Goal: Task Accomplishment & Management: Use online tool/utility

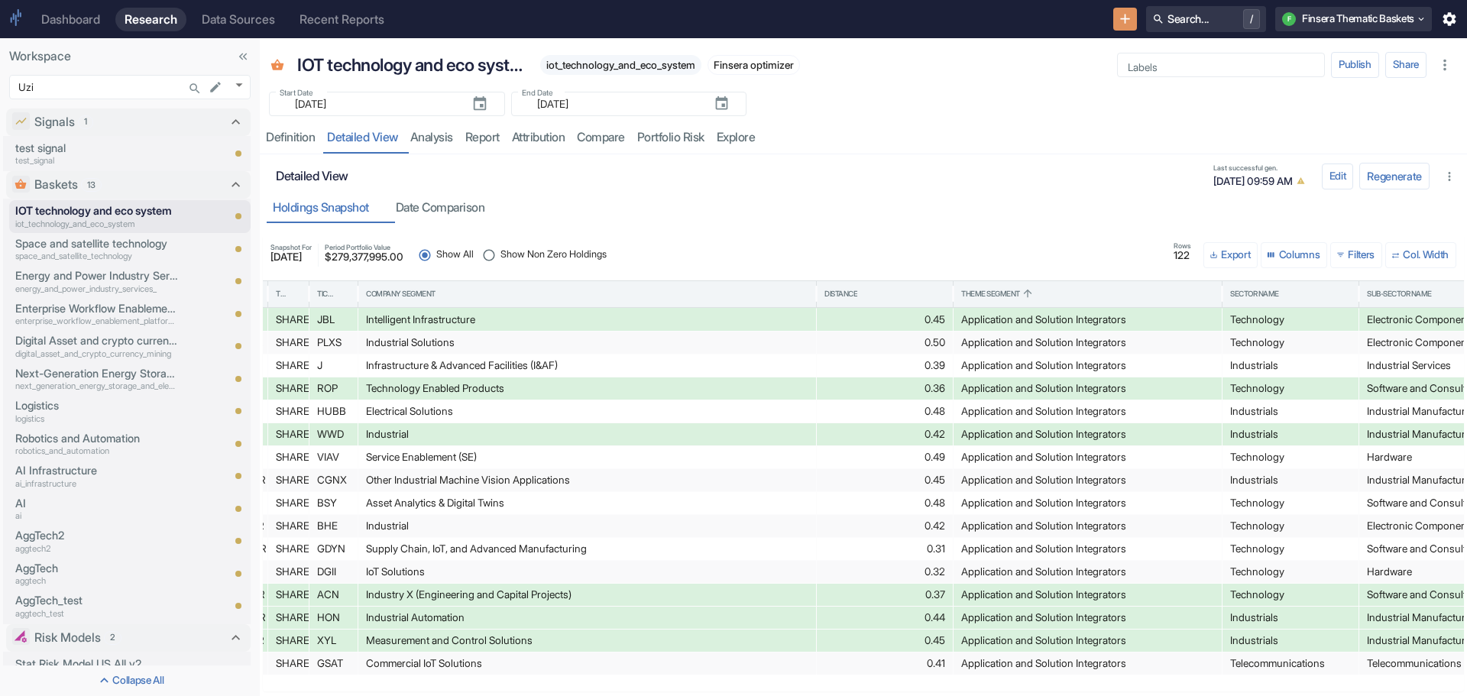
scroll to position [0, 902]
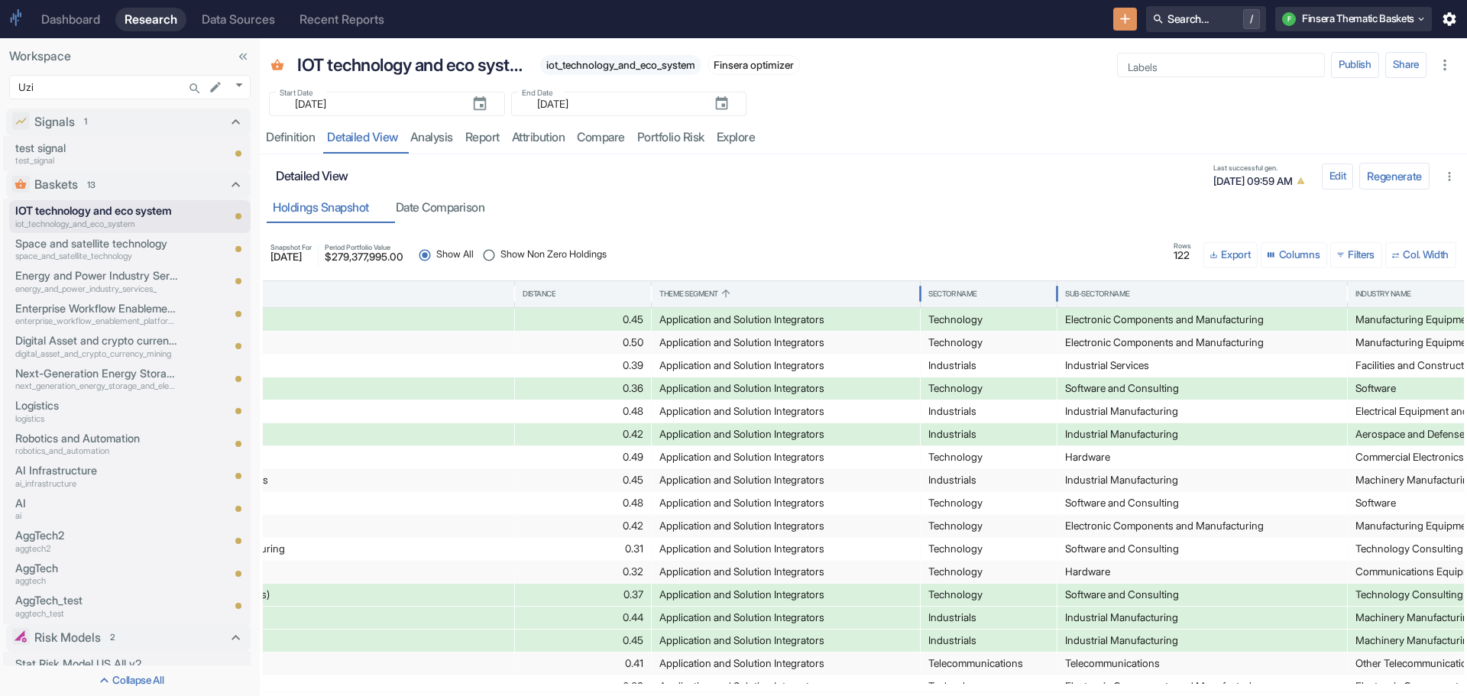
click at [950, 290] on div "Sector Name" at bounding box center [952, 294] width 49 height 11
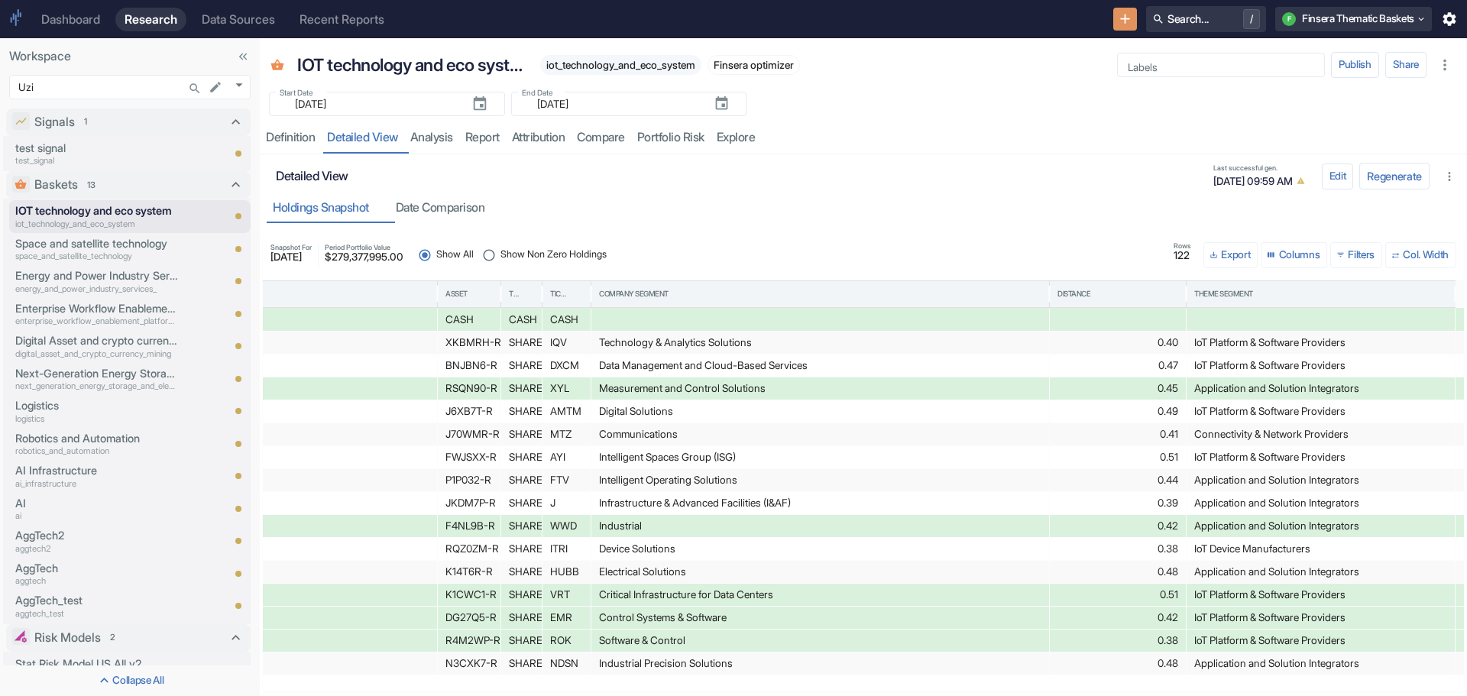
scroll to position [0, 166]
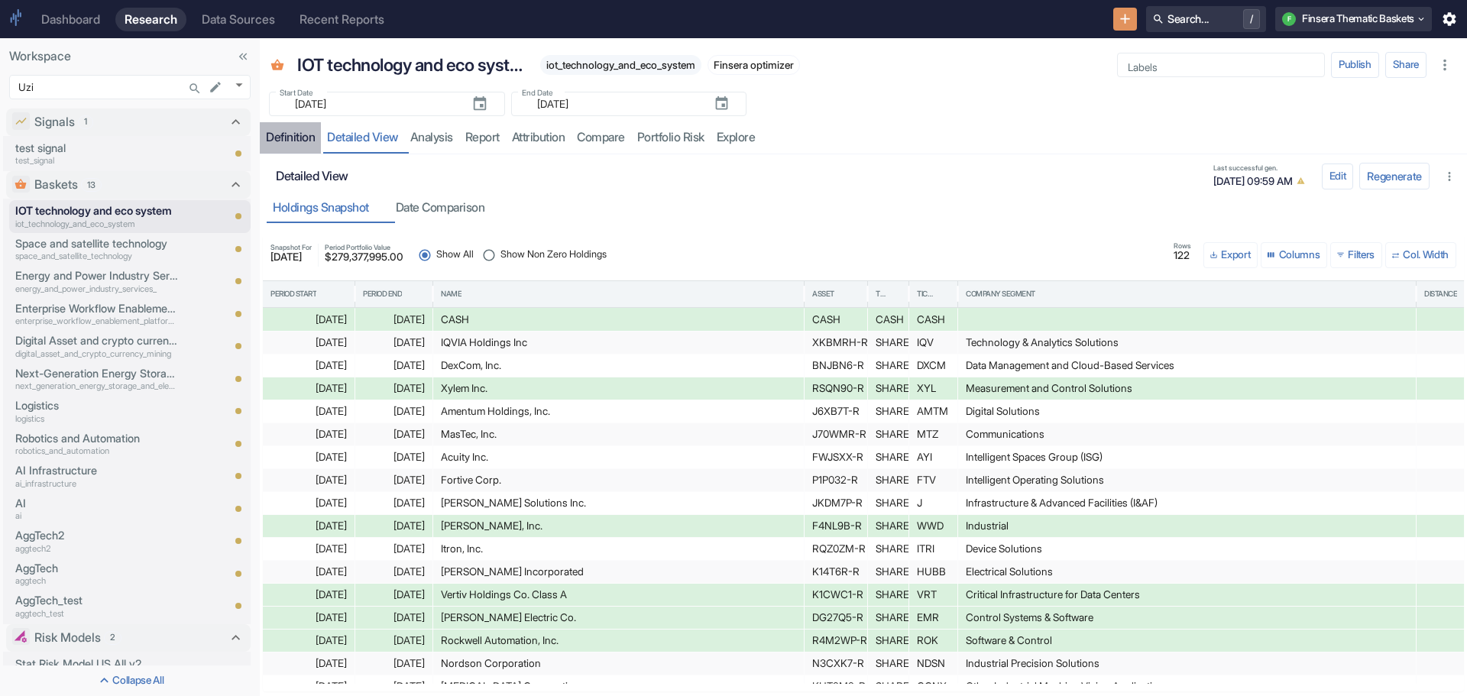
click at [287, 138] on div "Definition" at bounding box center [290, 137] width 49 height 15
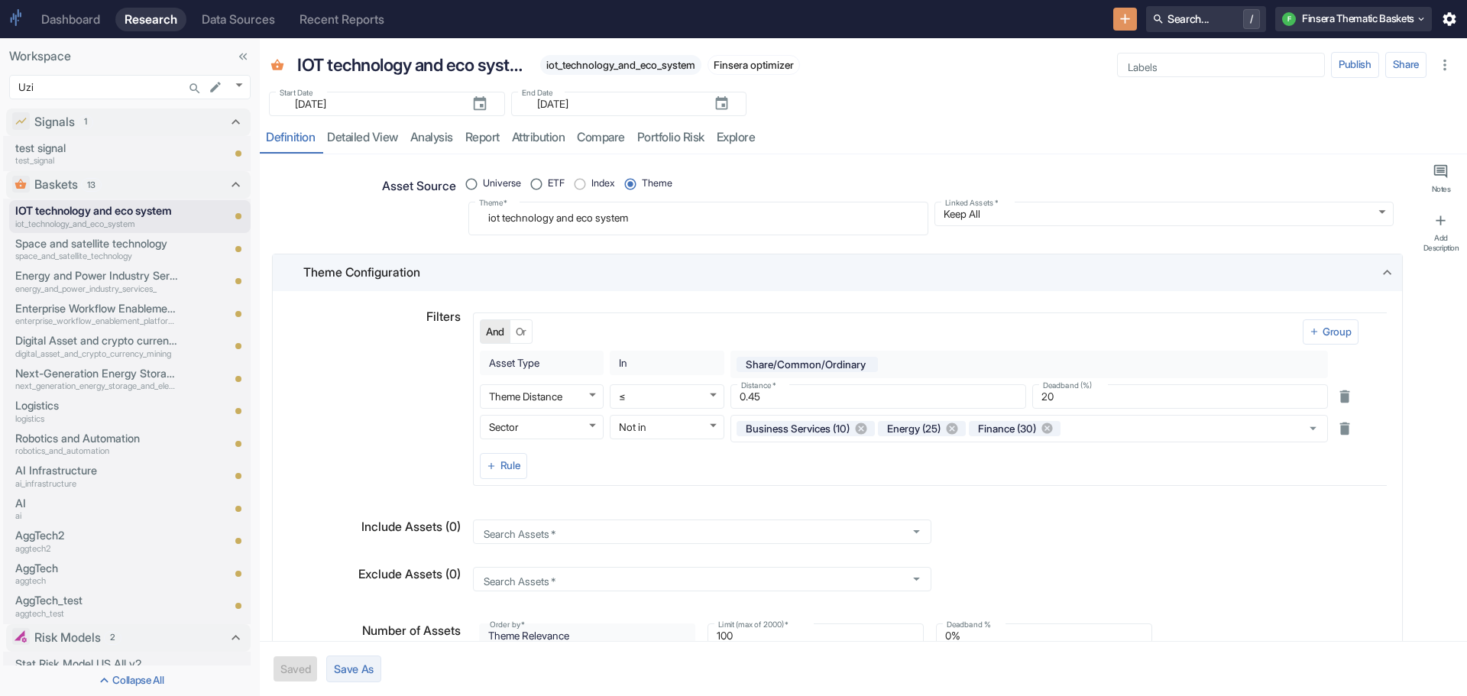
click at [355, 666] on button "Save As" at bounding box center [353, 669] width 55 height 27
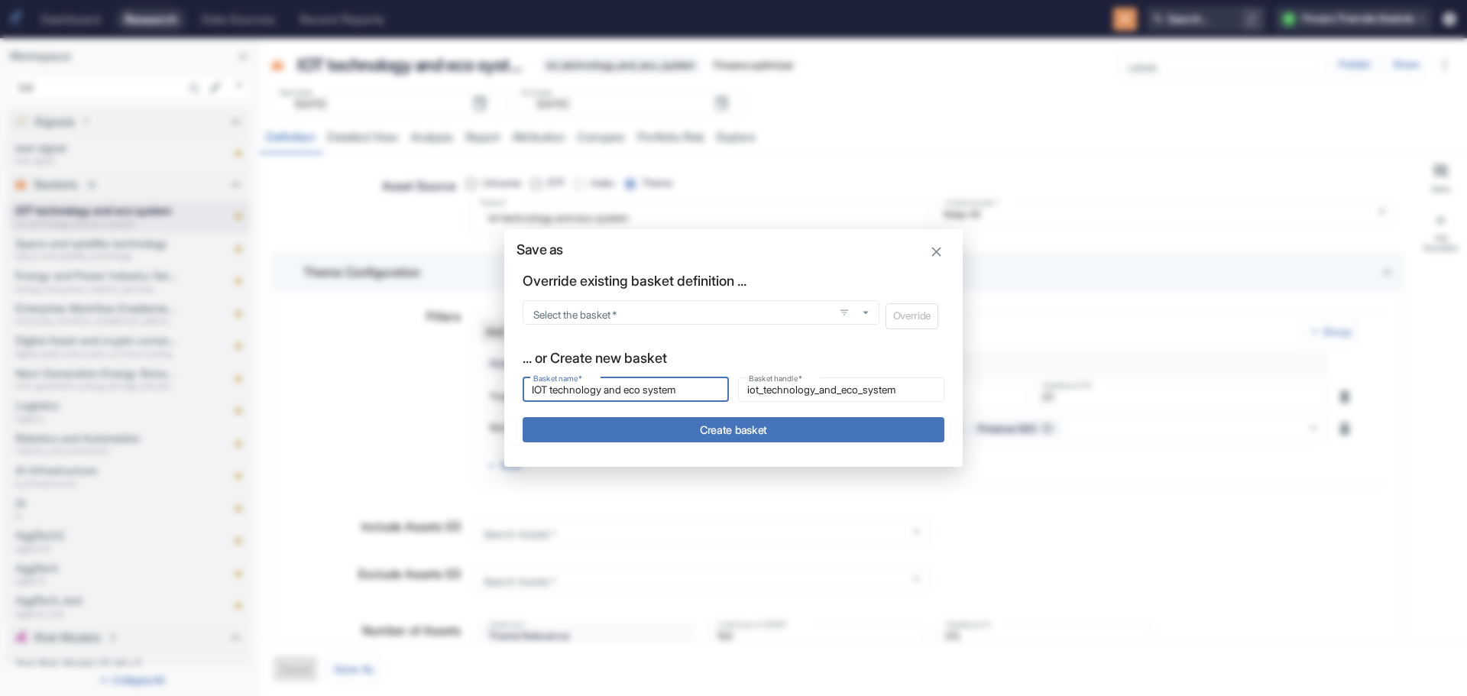
drag, startPoint x: 701, startPoint y: 392, endPoint x: 425, endPoint y: 376, distance: 276.3
click at [425, 376] on div "Save as Override existing basket definition ... Select the basket   * Select th…" at bounding box center [733, 348] width 1467 height 696
type input "artificial intelligence-powered technology for financial services"
type input "artificial_intelligence_powered_technology_for_financial_services"
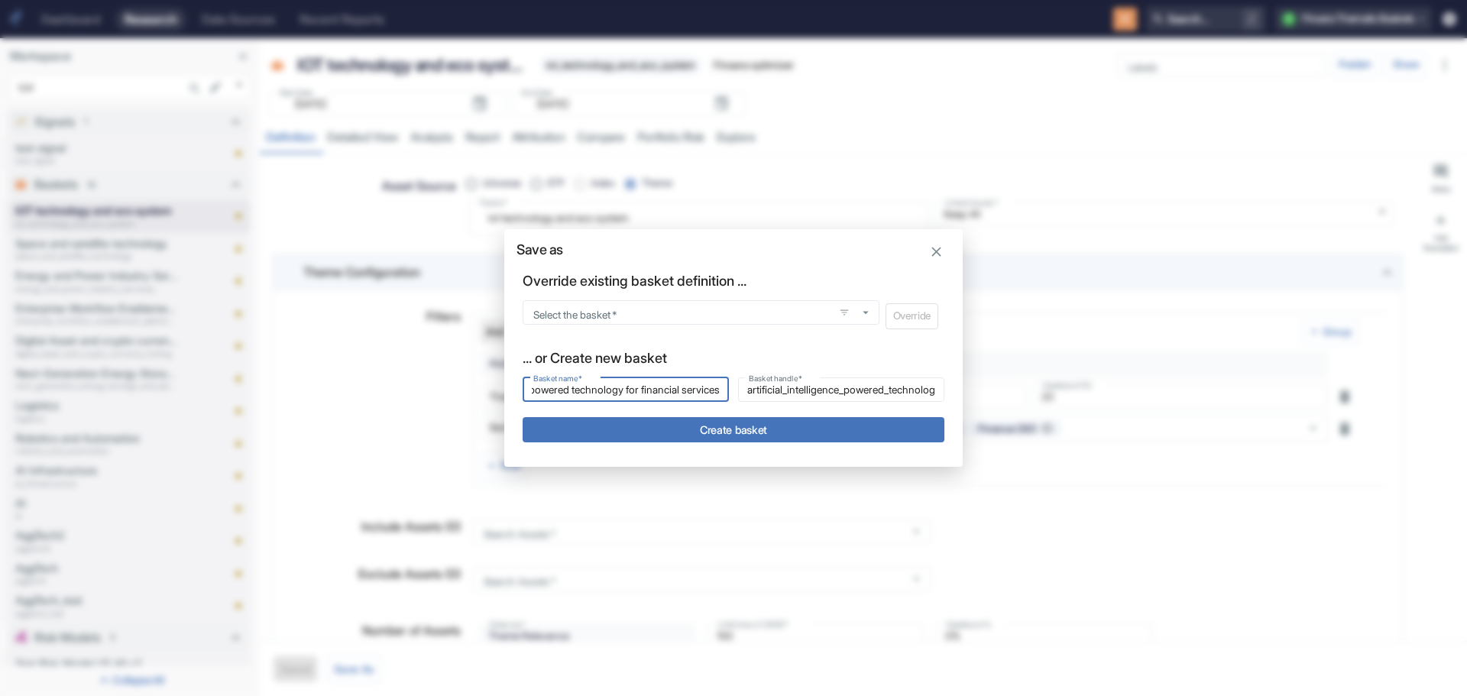
drag, startPoint x: 530, startPoint y: 392, endPoint x: 748, endPoint y: 412, distance: 218.7
click at [748, 412] on div "... or Create new basket Basket name   * artificial intelligence-powered techno…" at bounding box center [734, 395] width 422 height 95
click at [725, 390] on input "artificial intelligence-powered technology for financial services" at bounding box center [626, 390] width 206 height 18
drag, startPoint x: 725, startPoint y: 390, endPoint x: 365, endPoint y: 384, distance: 360.0
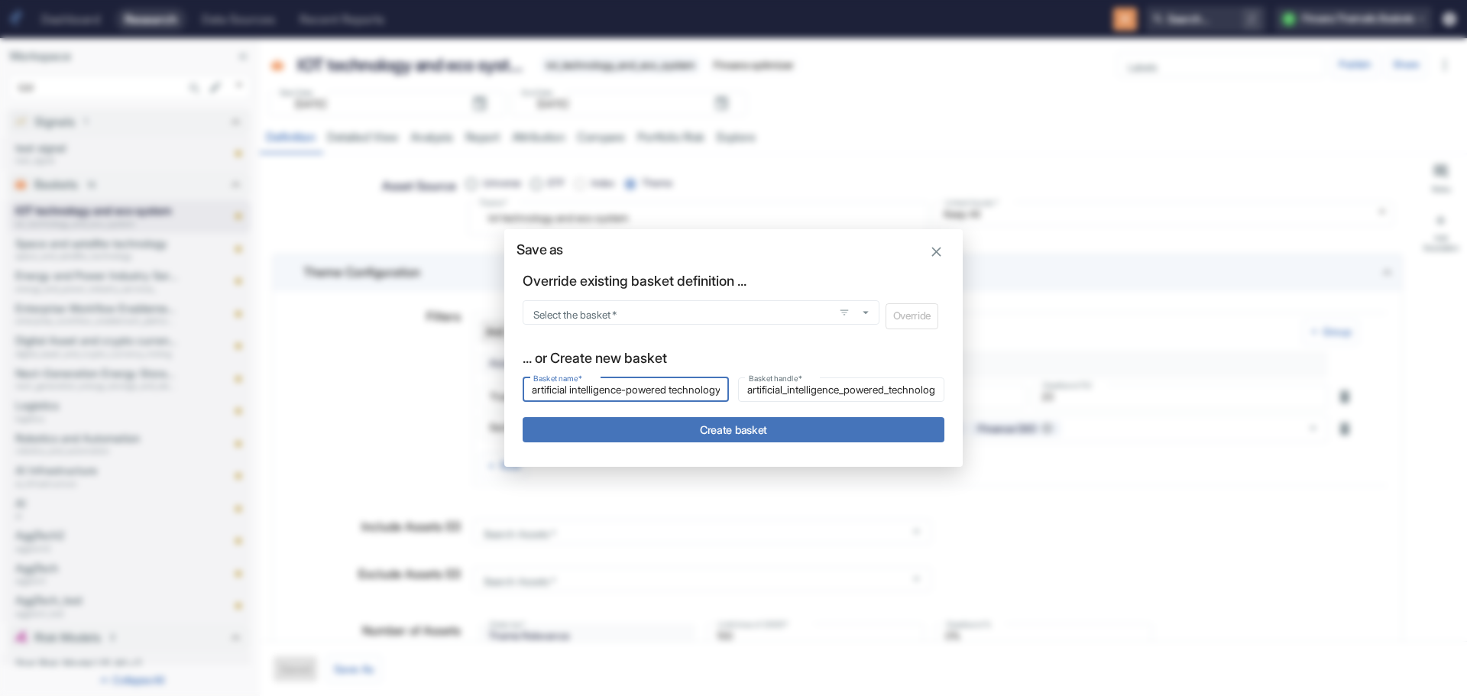
click at [365, 384] on div "Save as Override existing basket definition ... Select the basket   * Select th…" at bounding box center [733, 348] width 1467 height 696
type input "A"
type input "a"
type input "AI"
type input "ai"
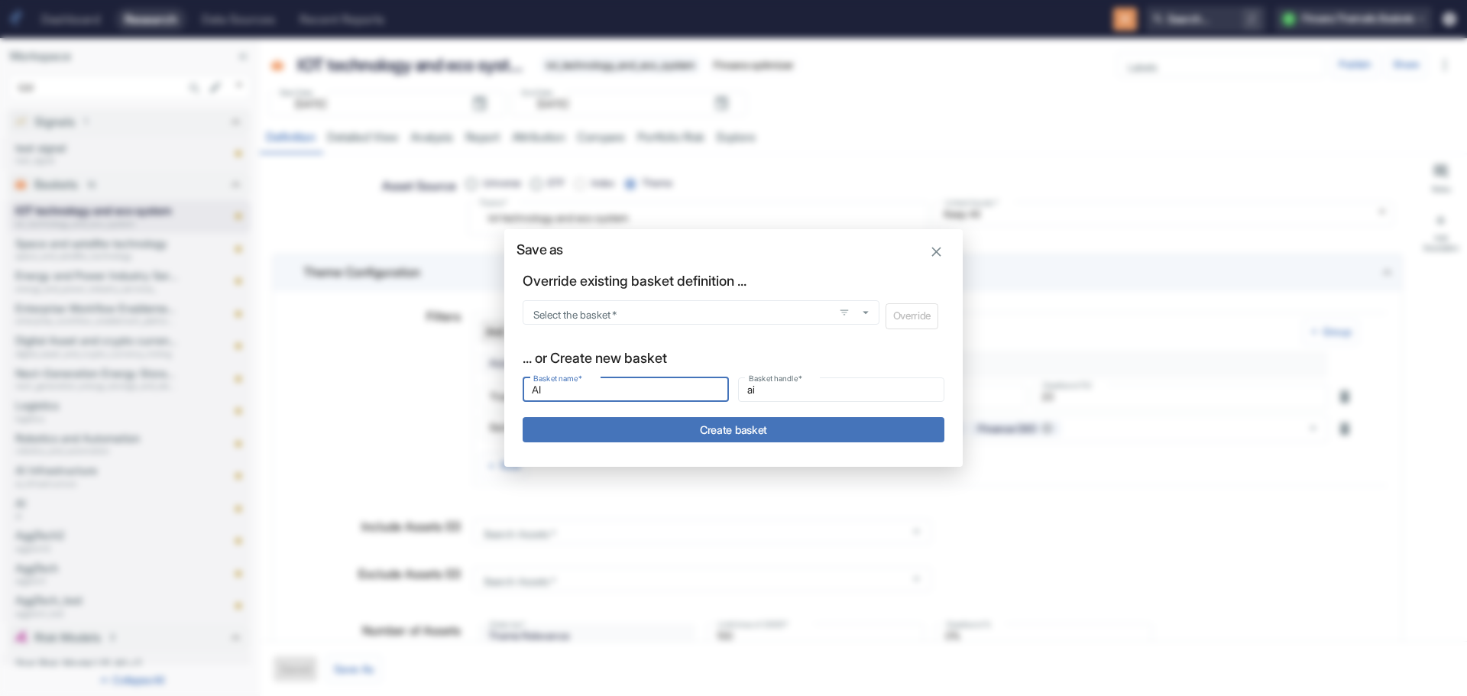
type input "AI"
type input "ai_"
type input "AI f"
type input "ai_f"
type input "AI fi"
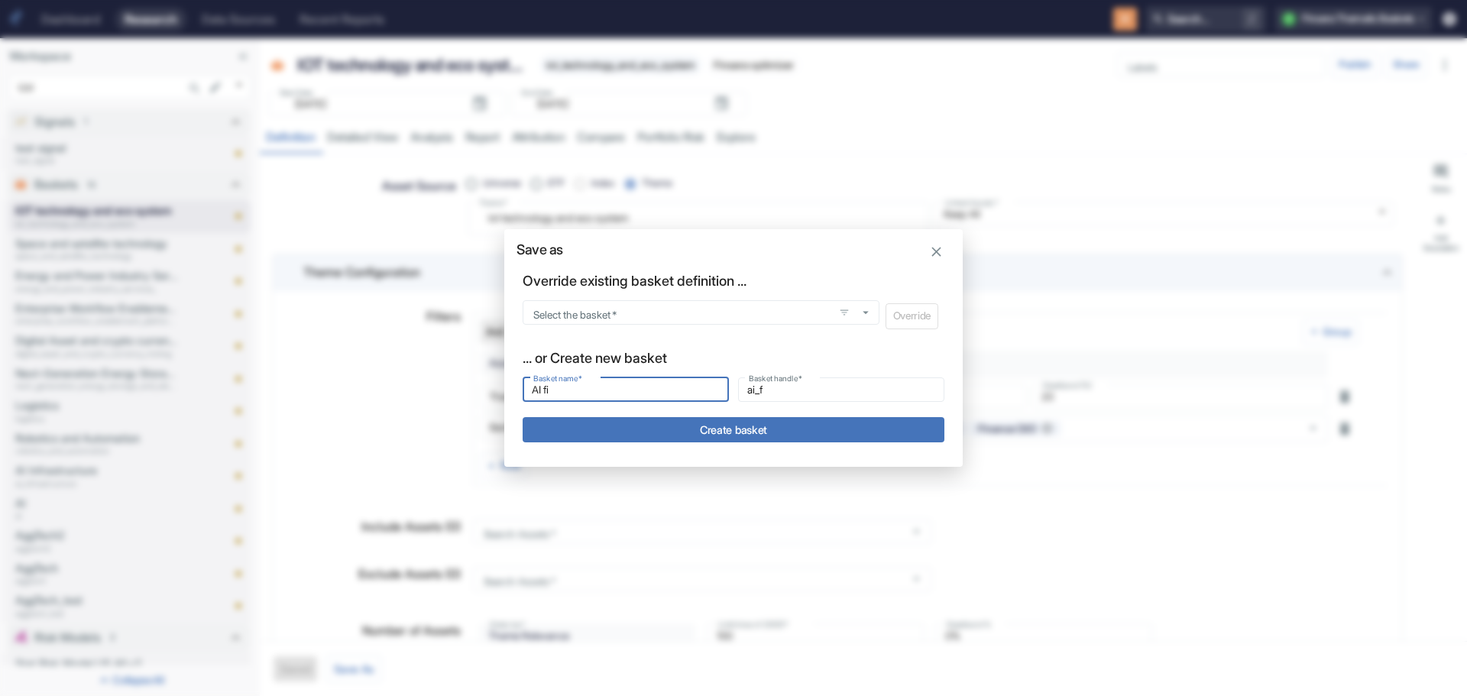
type input "ai_fi"
type input "AI fin"
type input "ai_fin"
type input "AI fint"
type input "ai_fint"
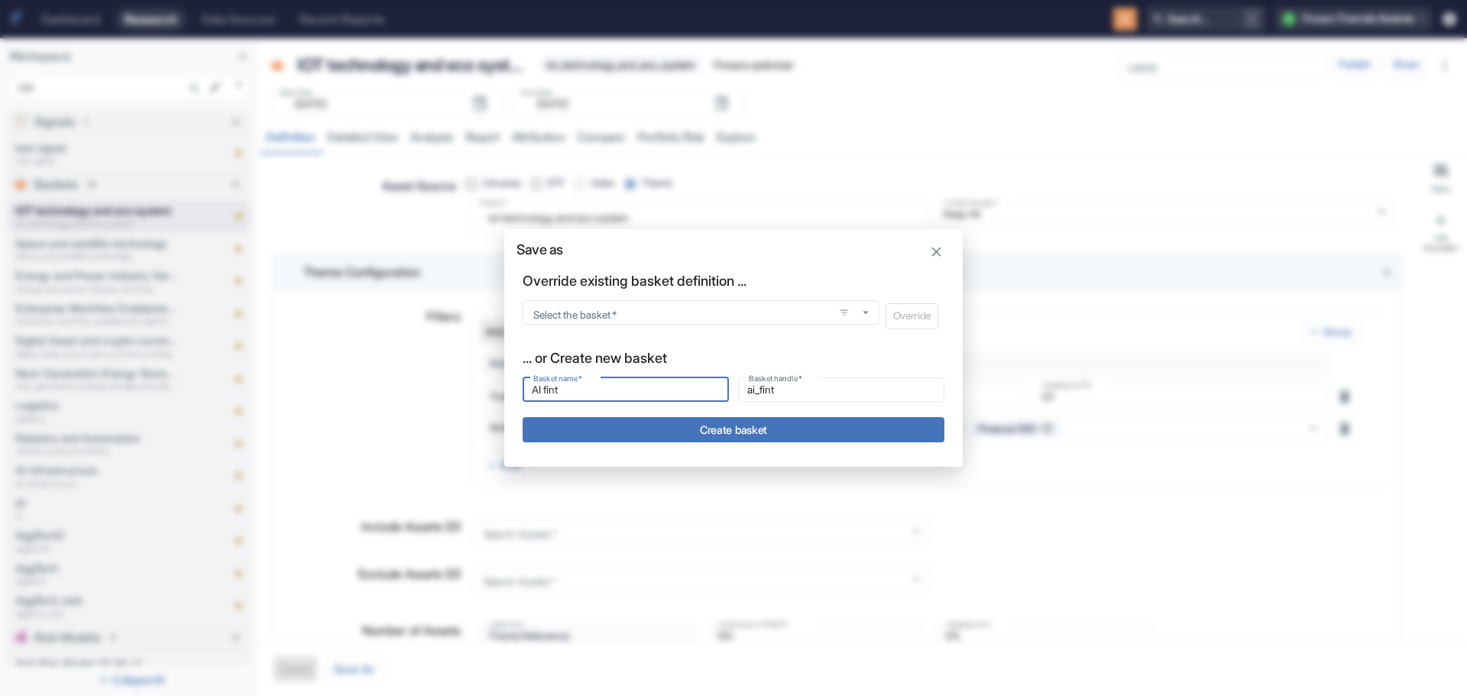
type input "AI finte"
type input "ai_finte"
type input "AI fintec"
type input "ai_fintec"
type input "AI fintech"
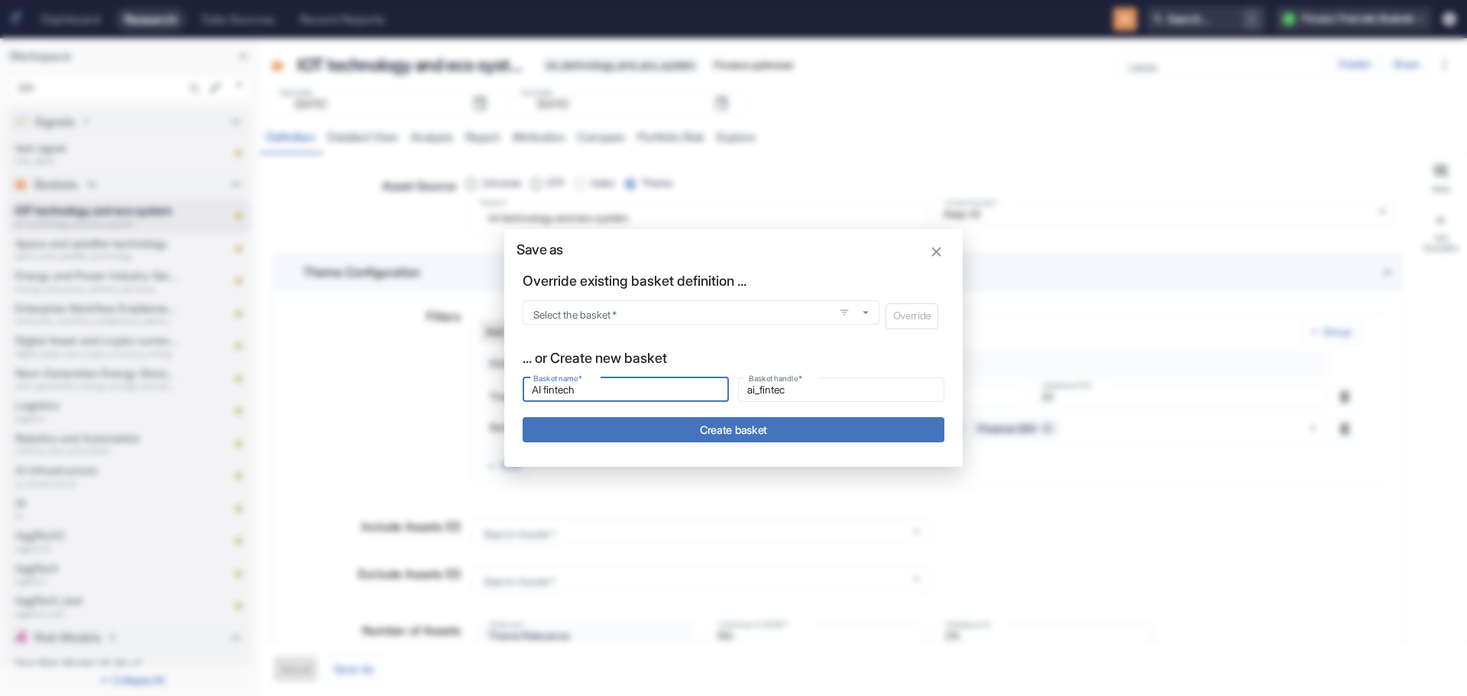
type input "ai_fintech"
click at [546, 390] on input "AI fintech" at bounding box center [626, 390] width 206 height 18
type input "AI dfintech"
type input "ai_dfintech"
type input "AI drfintech"
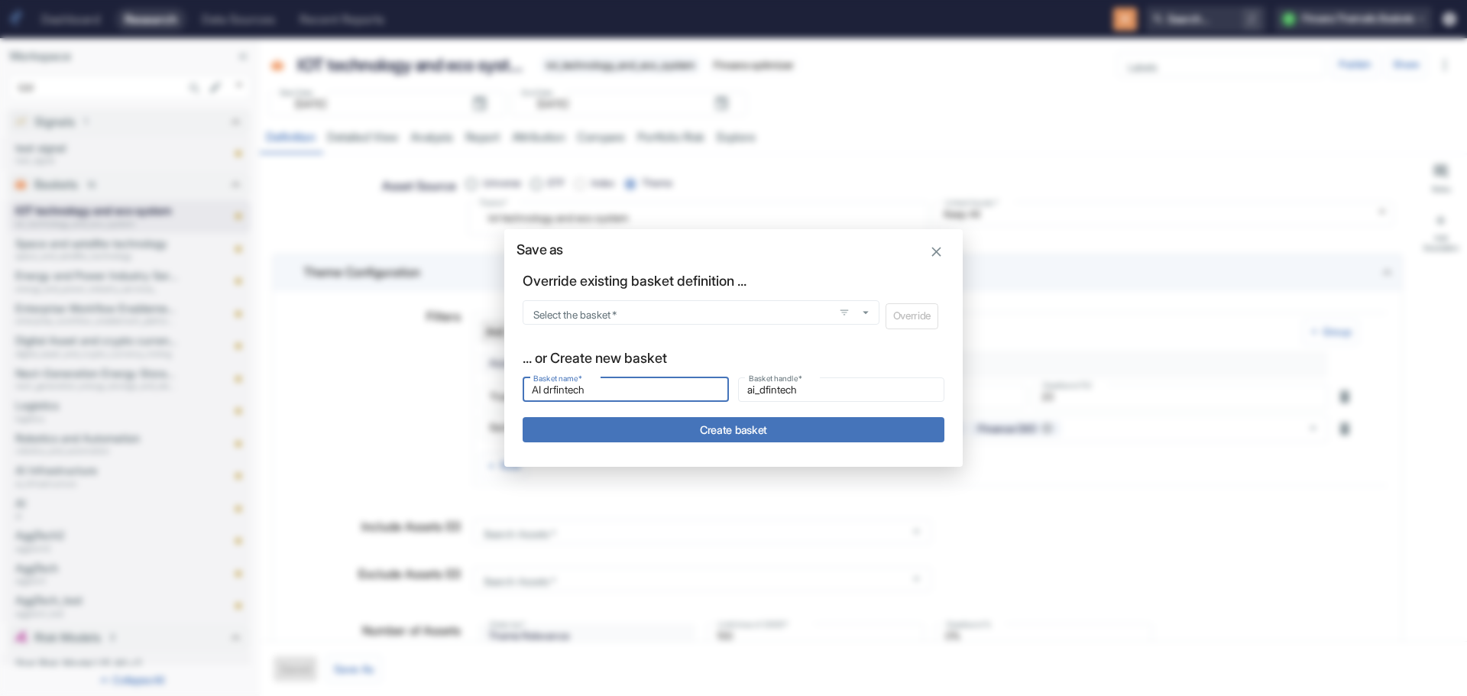
type input "ai_drfintech"
type input "AI drifintech"
type input "ai_drifintech"
type input "AI drivfintech"
type input "ai_drivfintech"
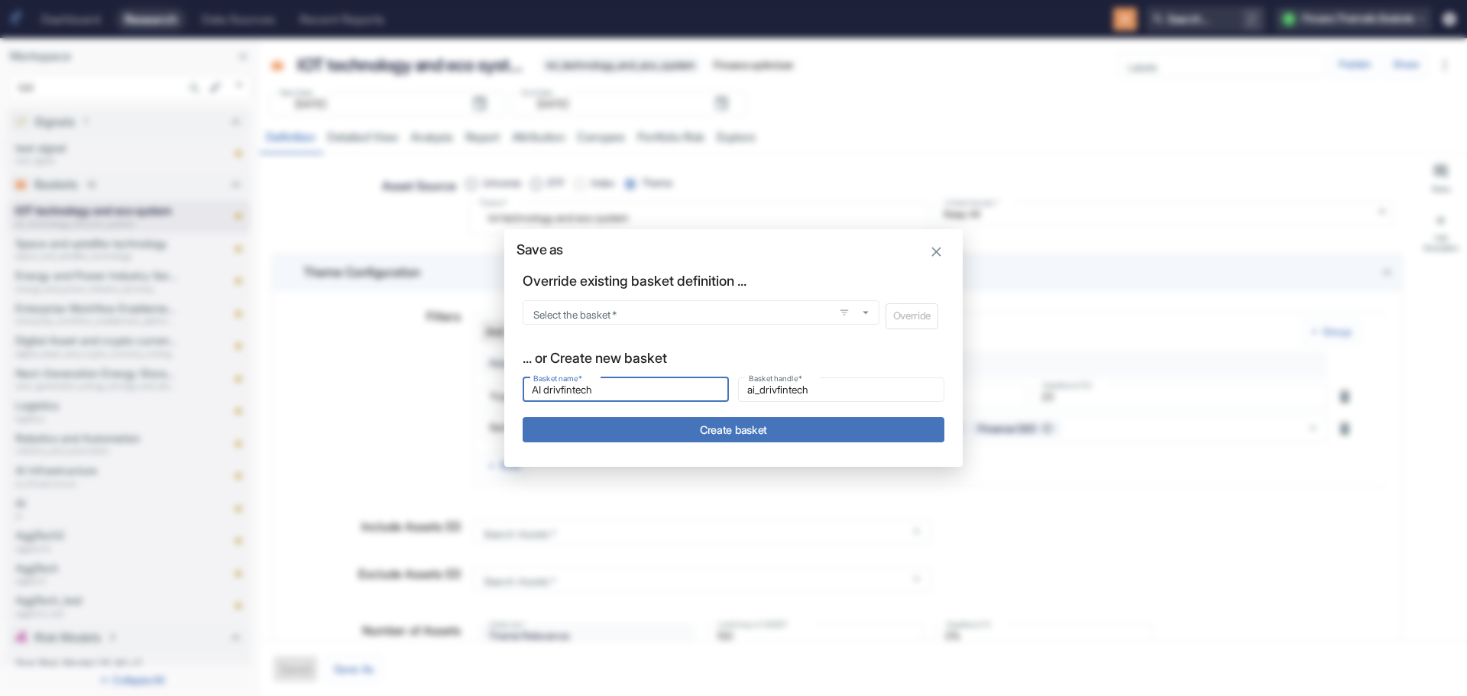
type input "AI drivefintech"
type input "ai_drivefintech"
type input "AI drivenfintech"
type input "ai_drivenfintech"
type input "AI driven fintech"
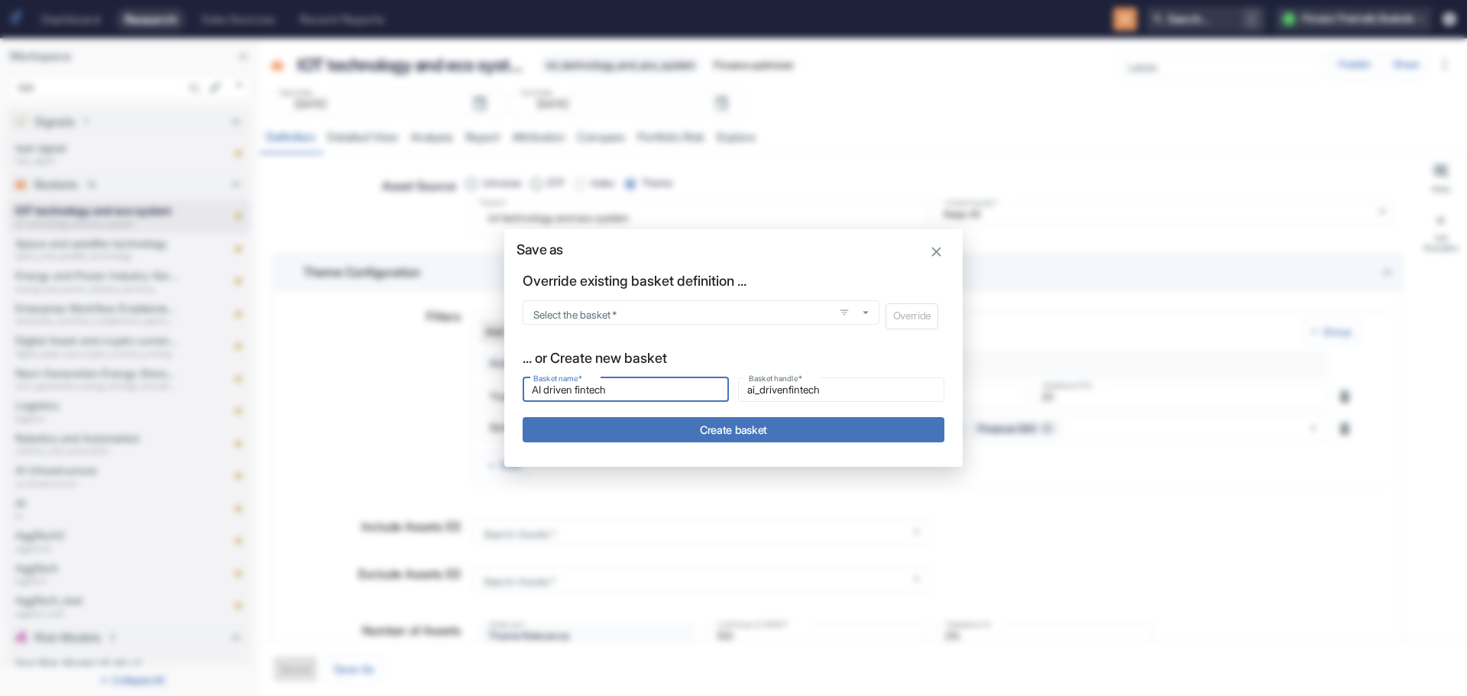
type input "ai_driven_fintech"
type input "AI driven fintech"
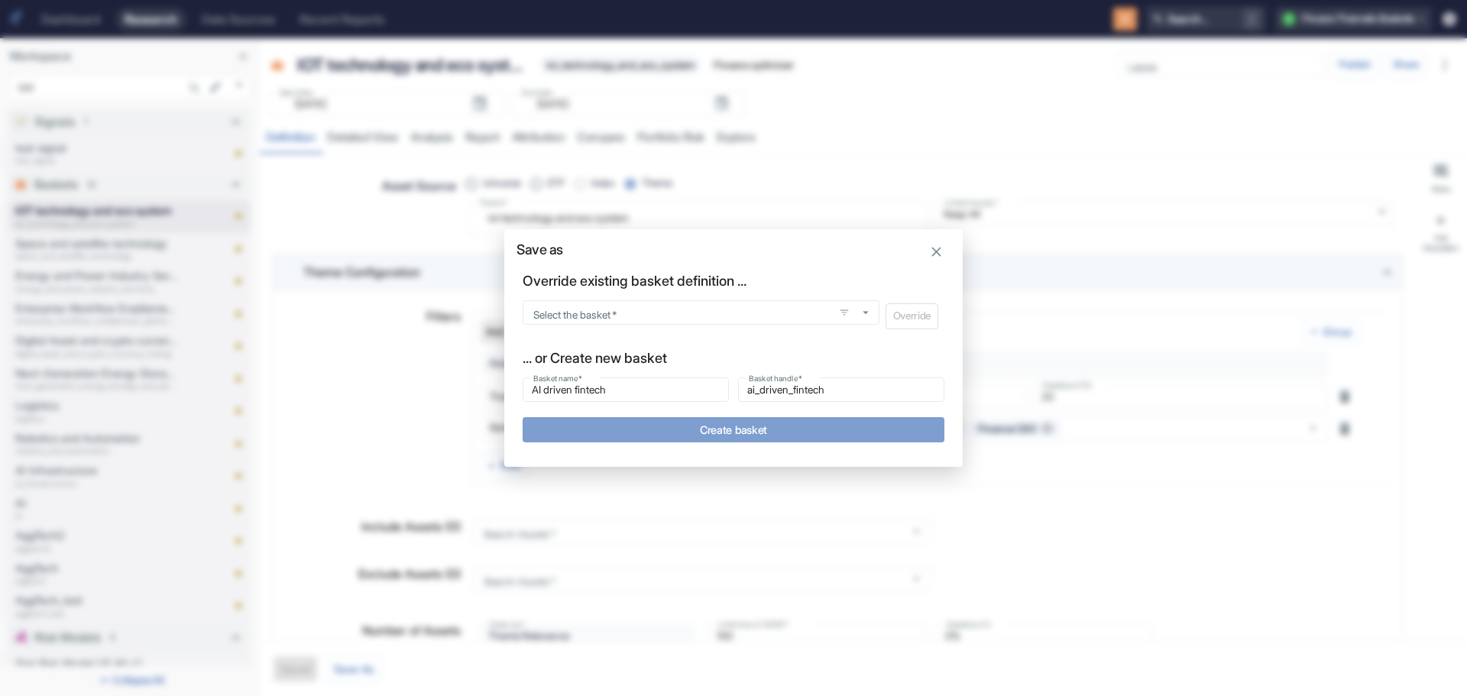
click at [743, 429] on button "Create basket" at bounding box center [734, 429] width 422 height 25
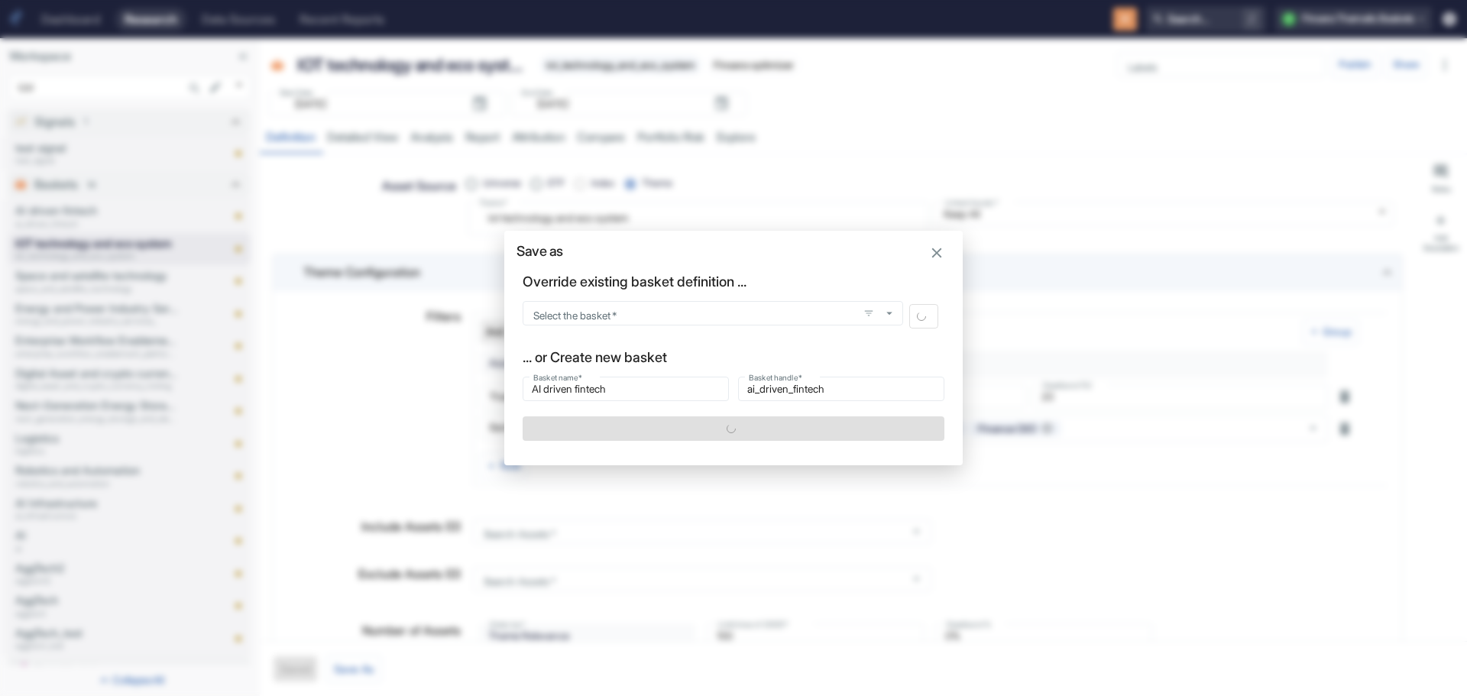
type textarea "x"
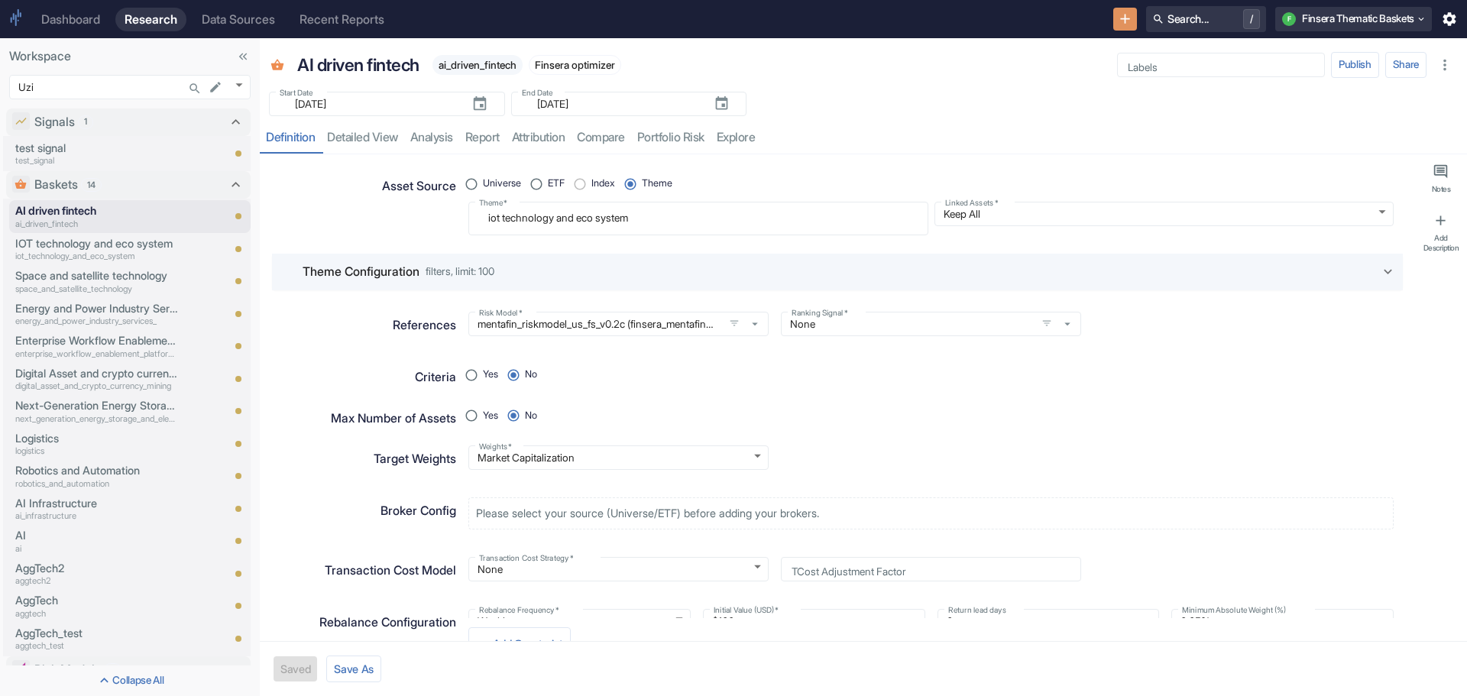
type textarea "x"
drag, startPoint x: 682, startPoint y: 223, endPoint x: 413, endPoint y: 205, distance: 269.6
click at [413, 205] on div "Asset Source Universe ETF Index Theme Theme   * iot technology and eco system x…" at bounding box center [831, 197] width 1125 height 75
paste textarea "artificial intelligence-powered technology for financial services"
radio input "true"
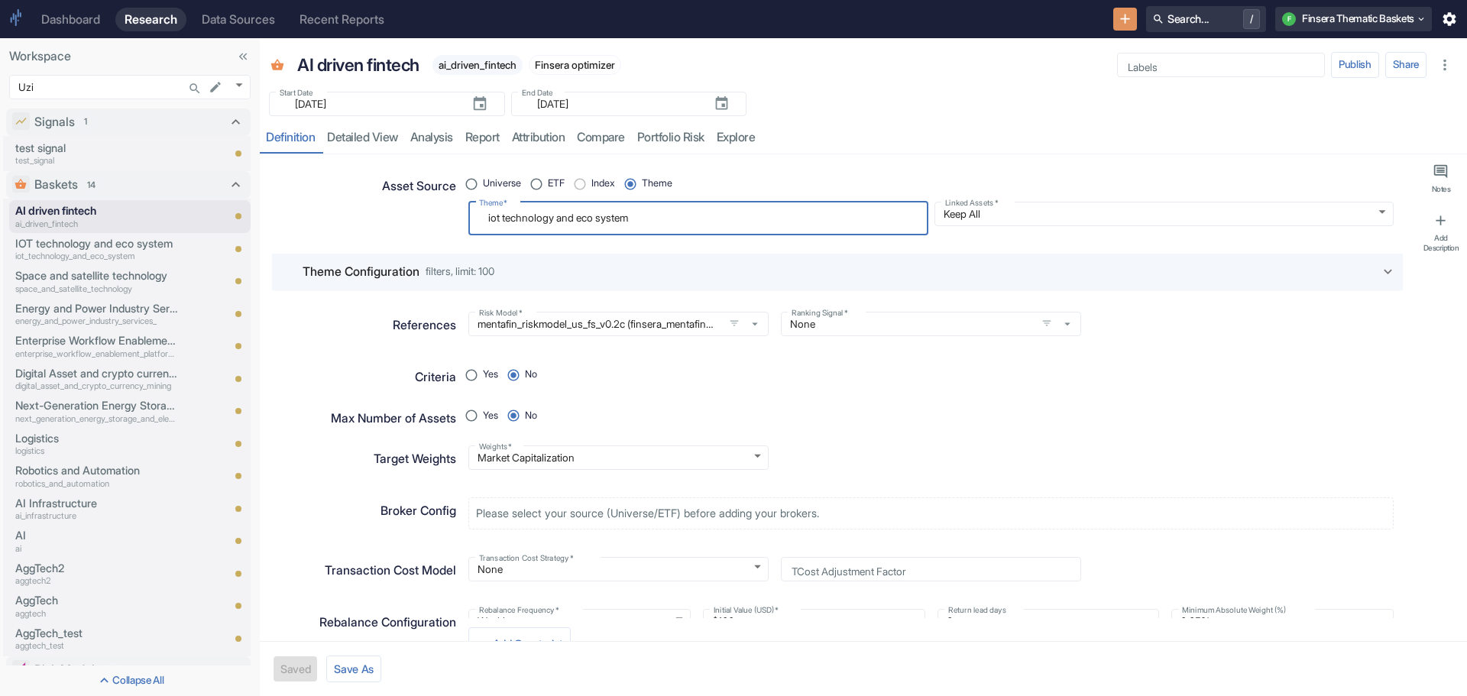
type textarea "artificial intelligence-powered technology for financial services"
type textarea "x"
type textarea "artificial intelligence-powered technology for financial services"
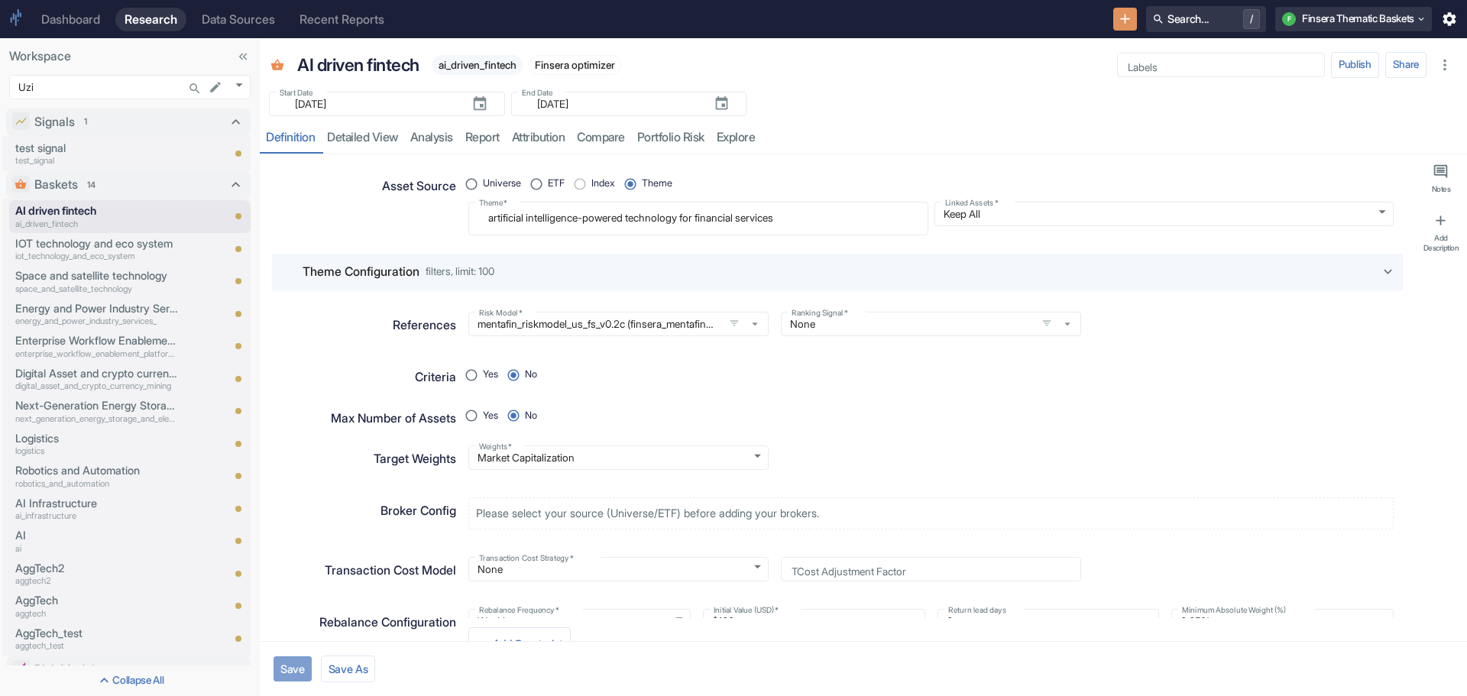
click at [294, 669] on button "Save" at bounding box center [293, 668] width 38 height 25
click at [1380, 271] on icon at bounding box center [1388, 272] width 17 height 17
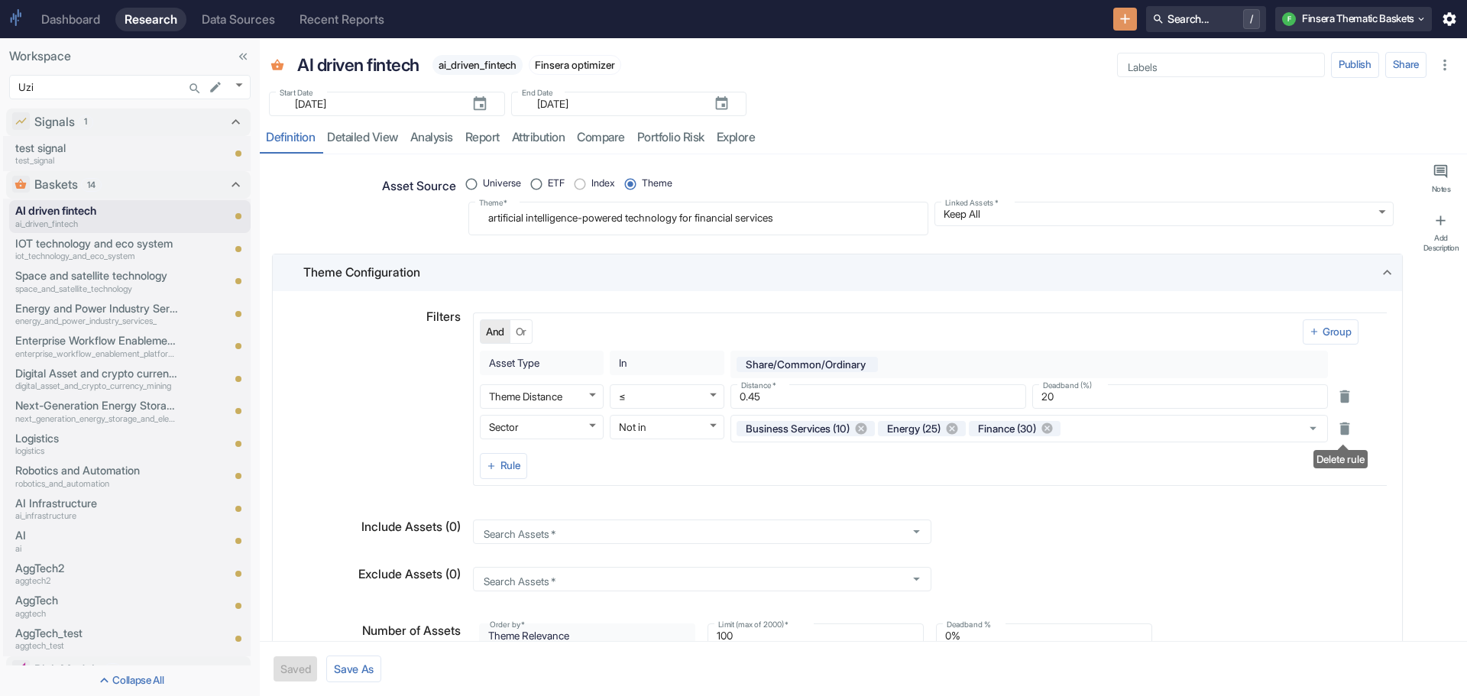
click at [1349, 429] on icon "Delete rule" at bounding box center [1345, 428] width 17 height 17
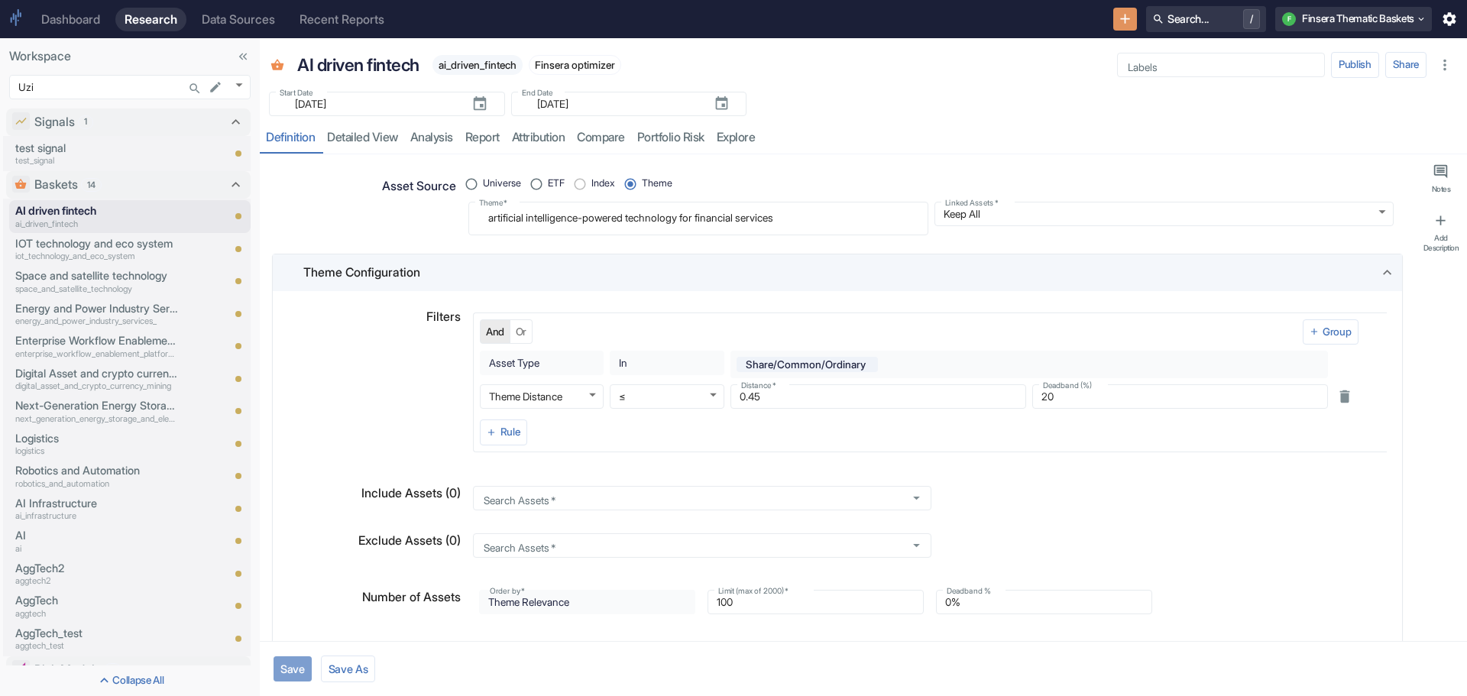
click at [285, 665] on button "Save" at bounding box center [293, 668] width 38 height 25
type textarea "x"
click at [343, 133] on link "detailed view" at bounding box center [362, 137] width 83 height 31
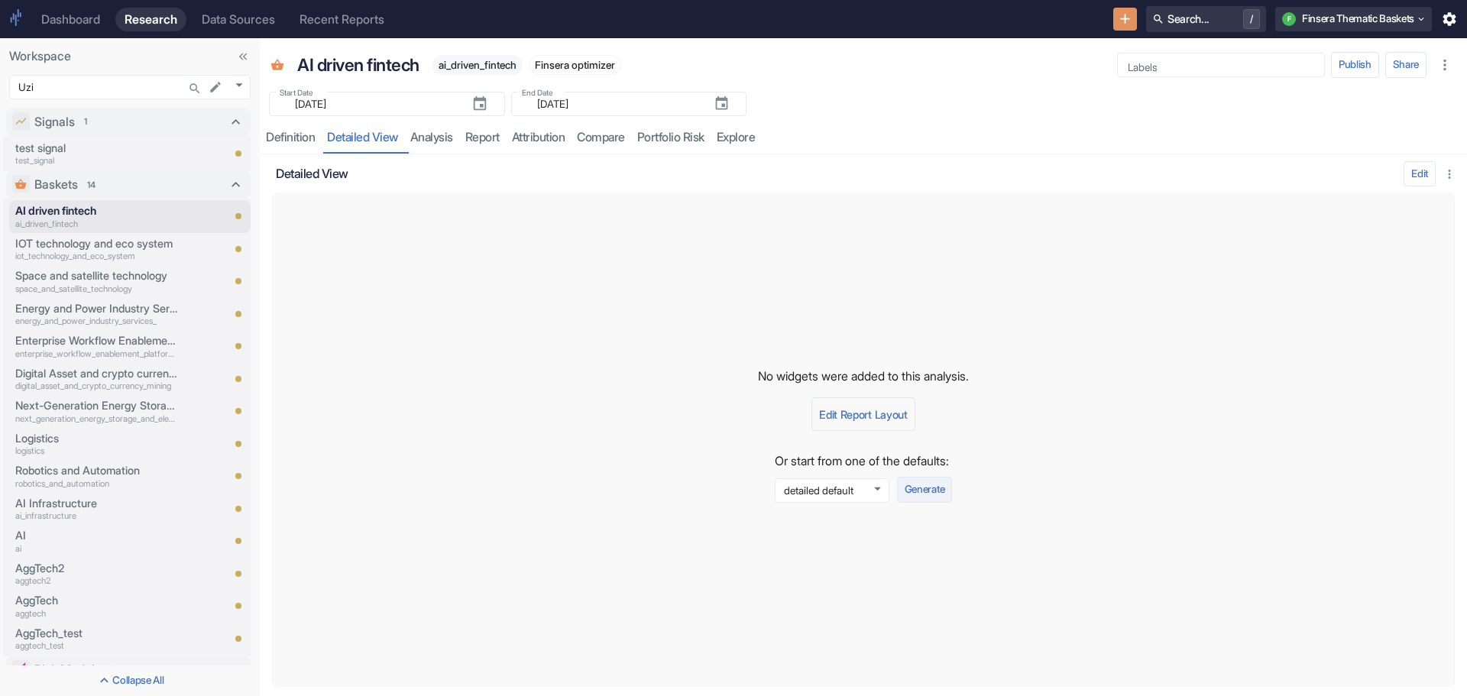
click at [917, 484] on button "Generate" at bounding box center [924, 490] width 55 height 26
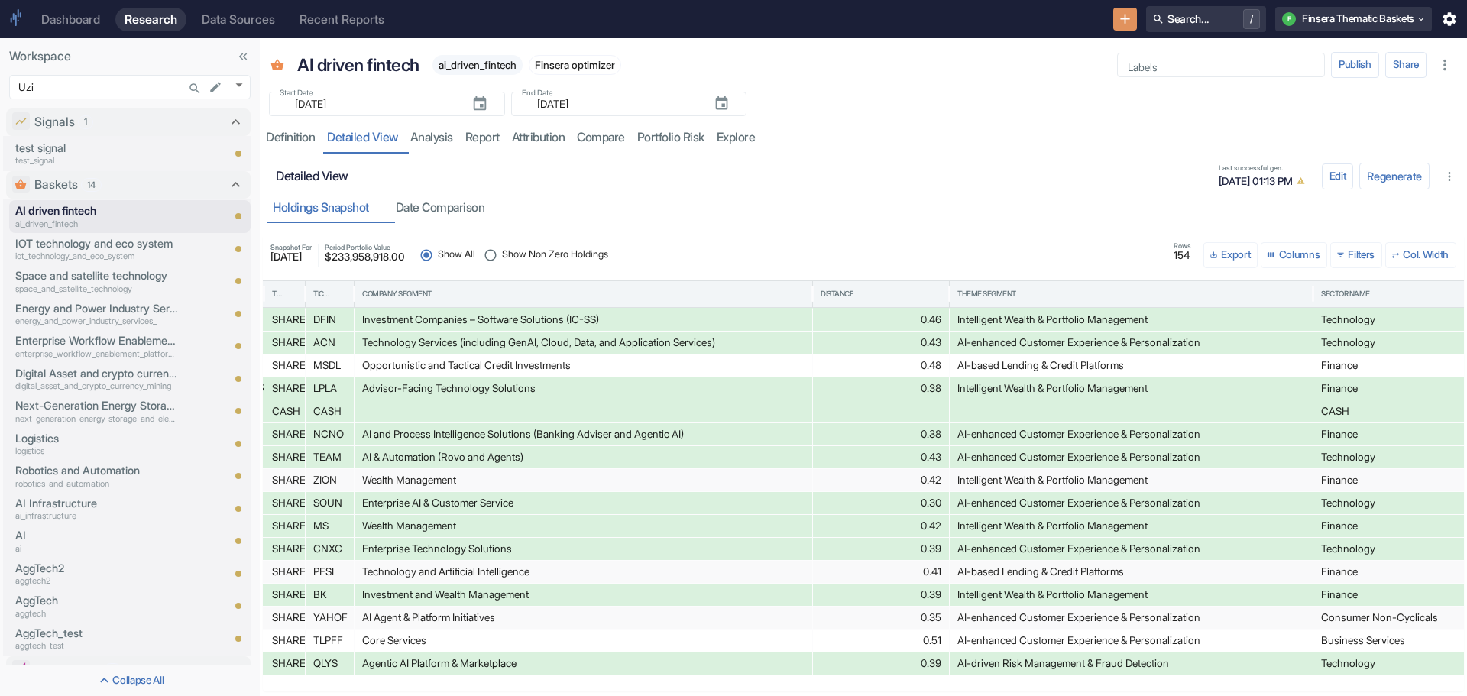
scroll to position [0, 975]
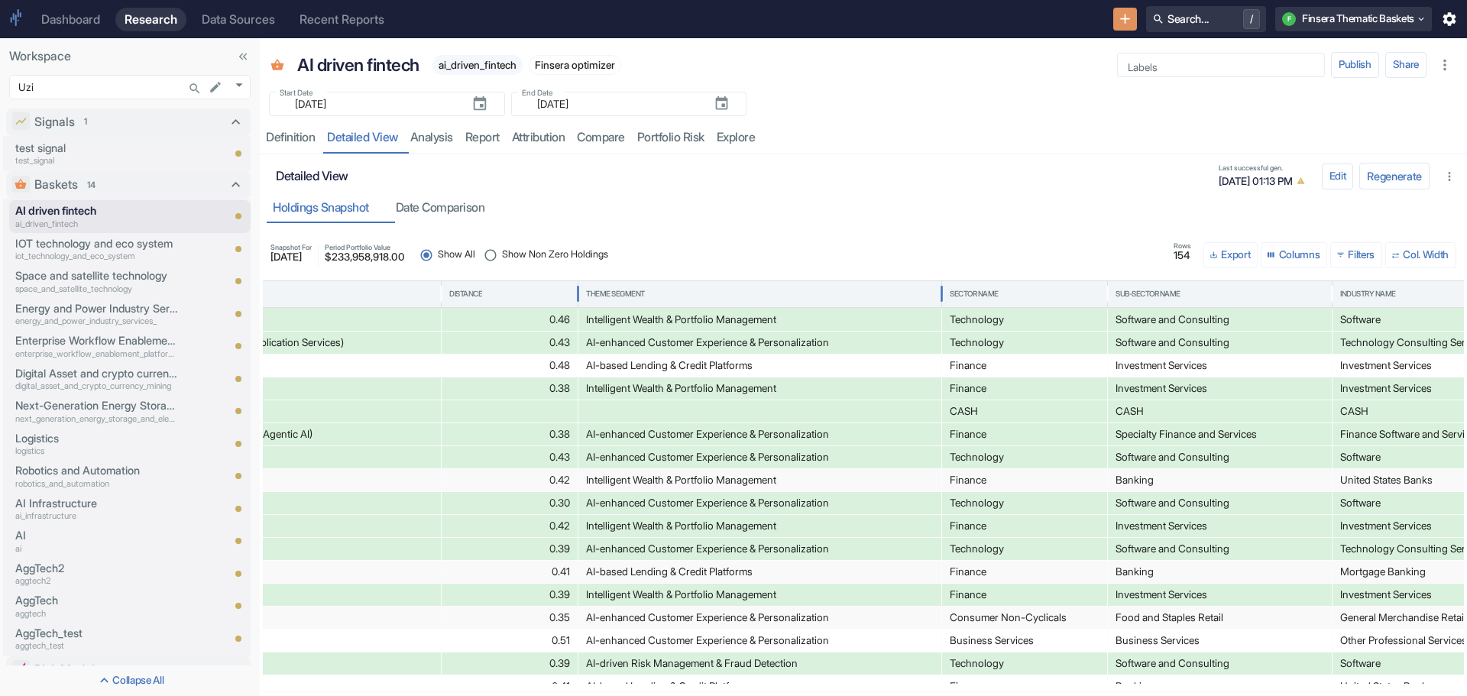
click at [608, 286] on div "Theme Segment" at bounding box center [760, 294] width 348 height 26
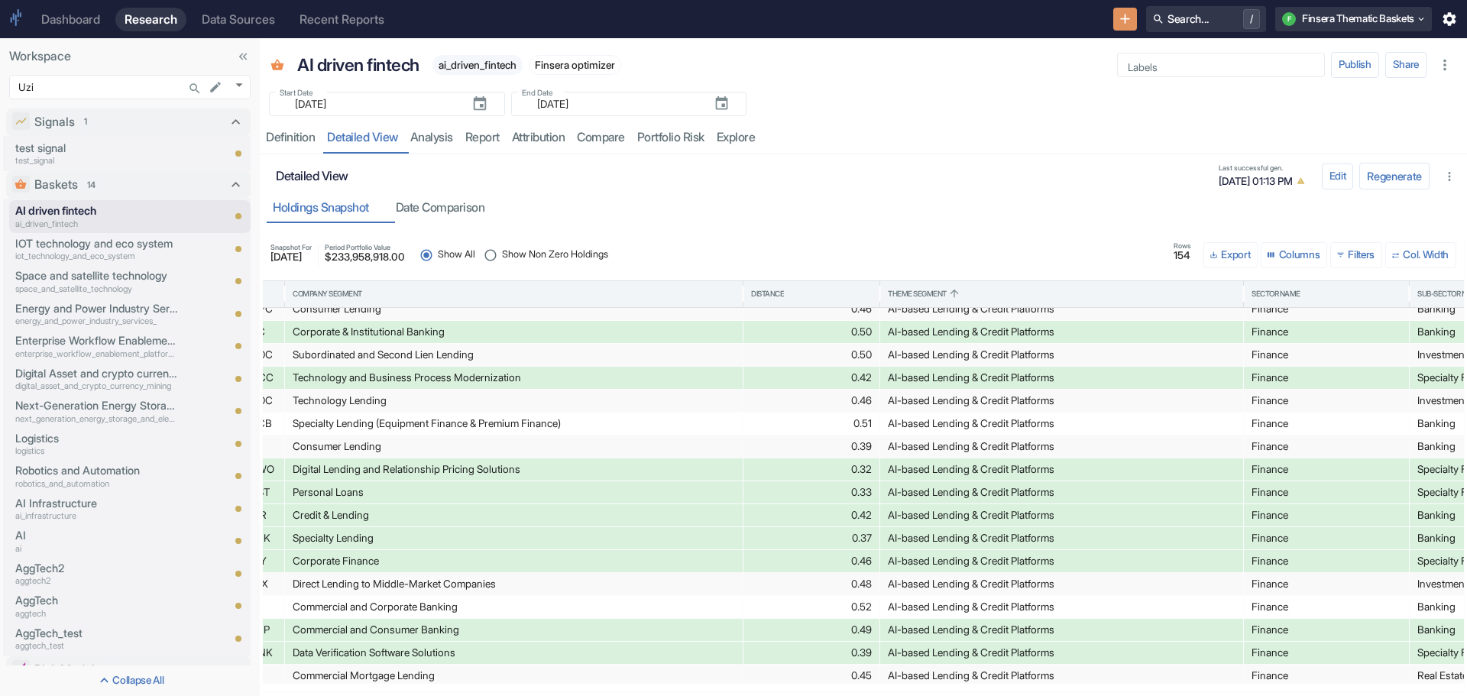
scroll to position [245, 0]
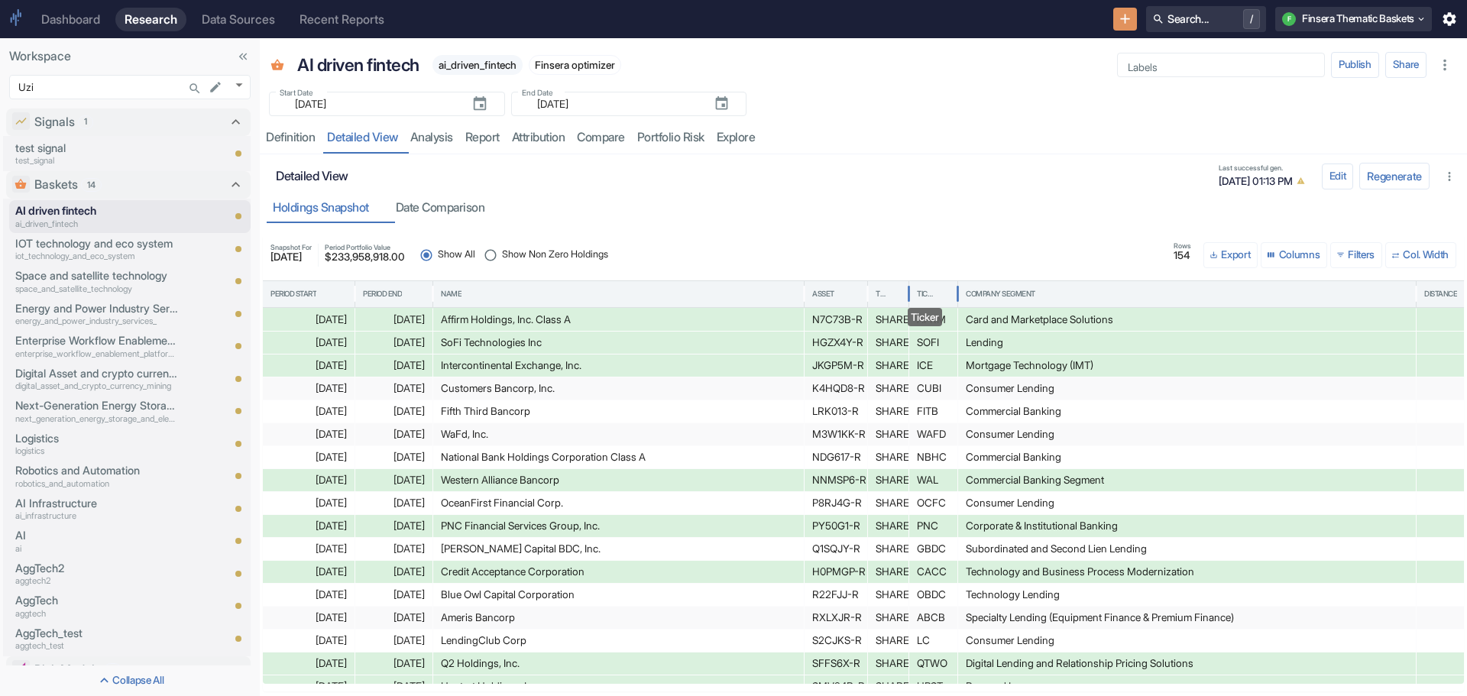
click at [928, 291] on div "Ticker" at bounding box center [926, 294] width 18 height 11
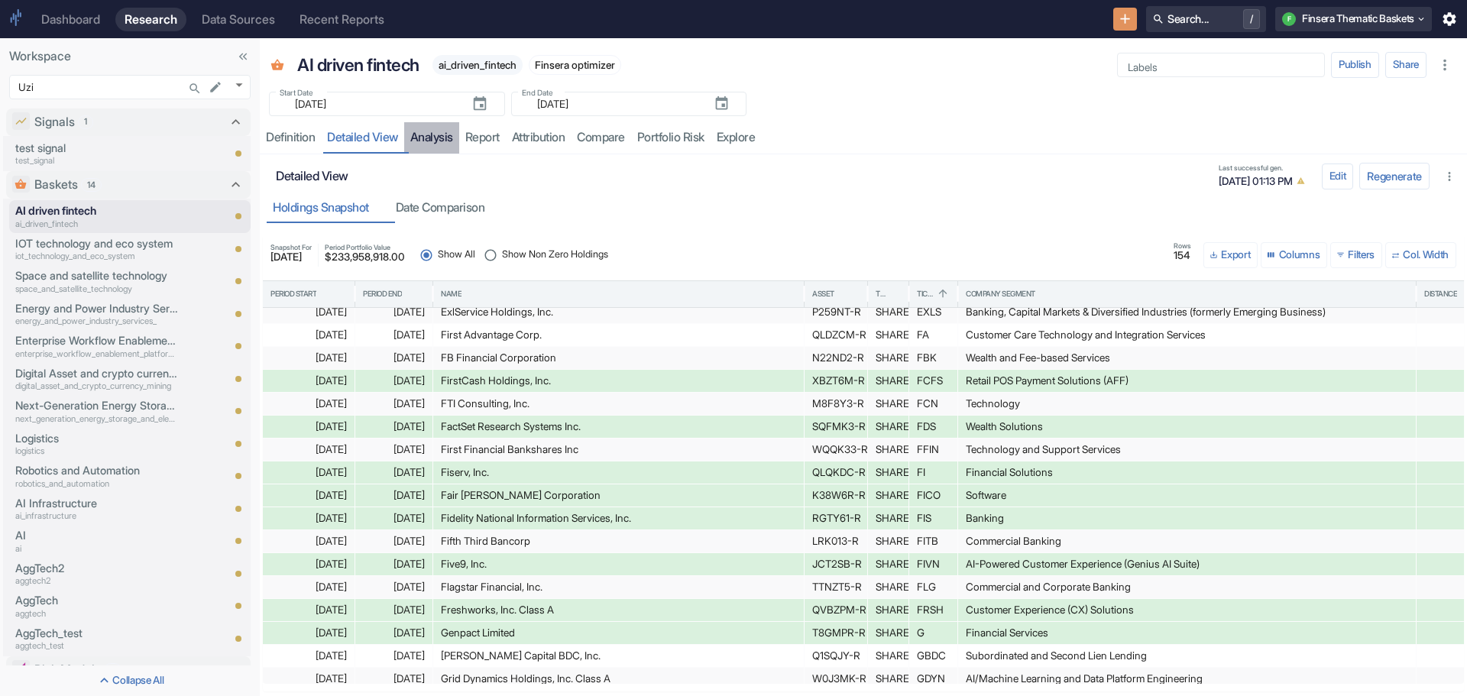
click at [443, 140] on link "analysis" at bounding box center [431, 137] width 55 height 31
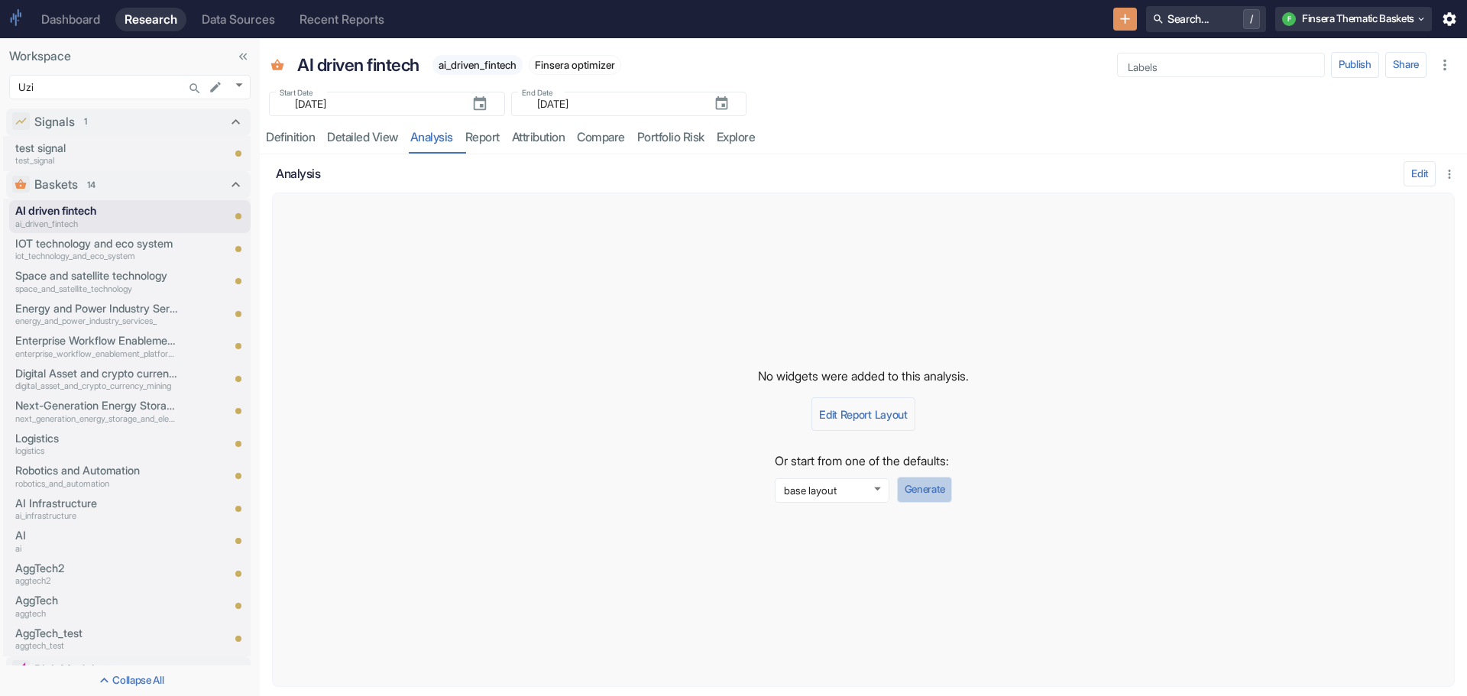
click at [906, 481] on button "Generate" at bounding box center [924, 490] width 55 height 26
